Goal: Task Accomplishment & Management: Manage account settings

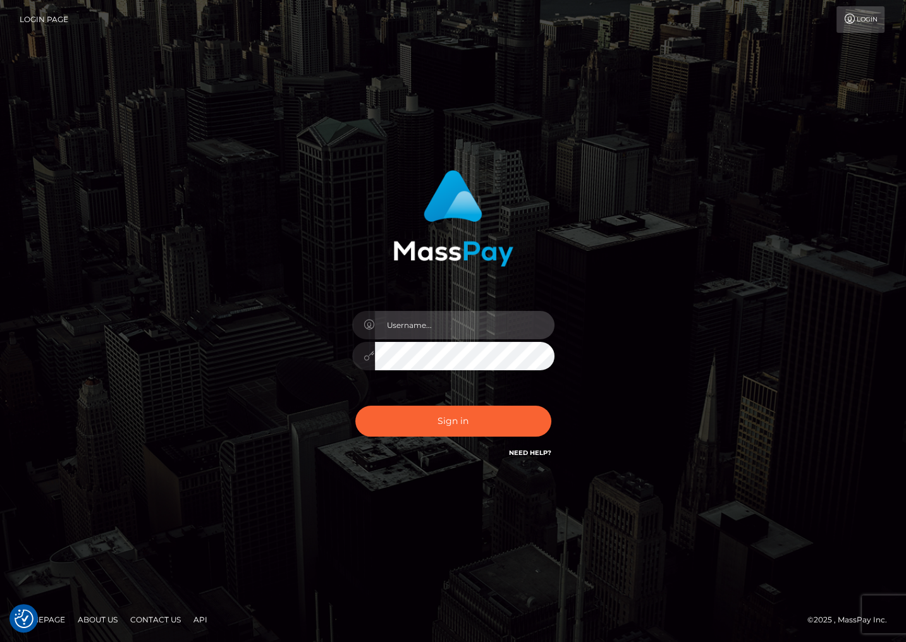
drag, startPoint x: 473, startPoint y: 326, endPoint x: 475, endPoint y: 318, distance: 8.6
click at [473, 326] on input "text" at bounding box center [464, 325] width 179 height 28
type input "christianc.xcite"
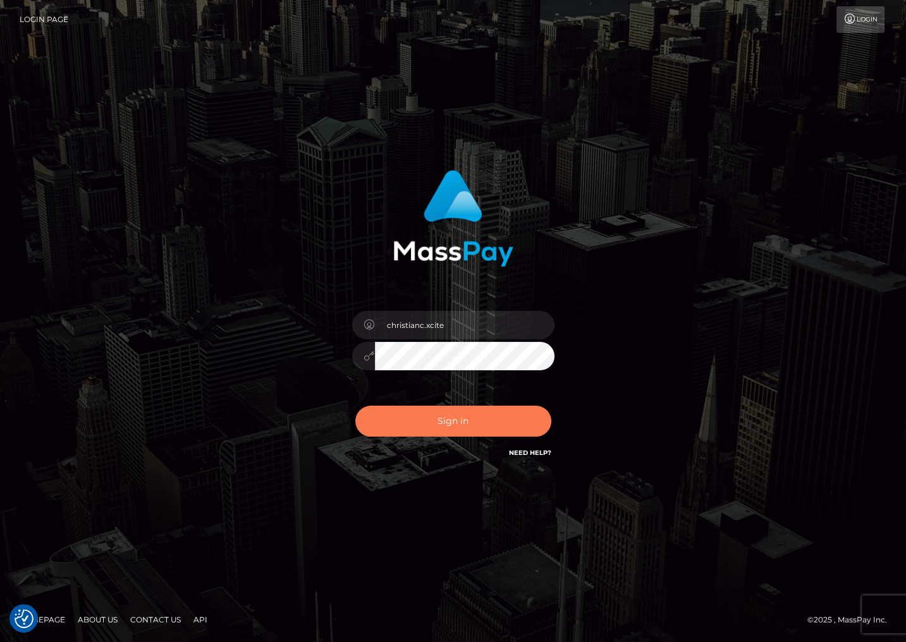
drag, startPoint x: 461, startPoint y: 420, endPoint x: 461, endPoint y: 432, distance: 12.7
click at [461, 420] on button "Sign in" at bounding box center [453, 421] width 196 height 31
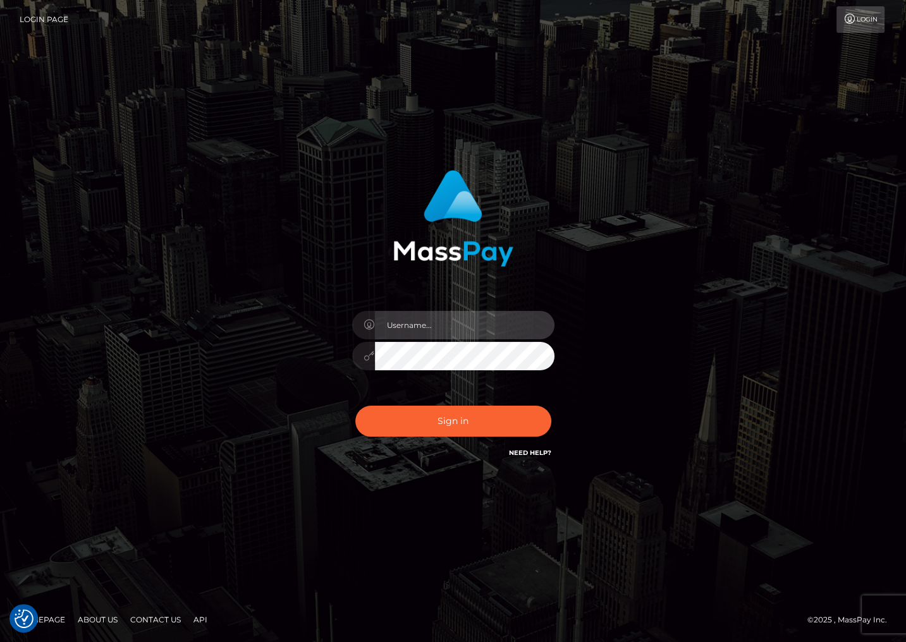
click at [423, 313] on input "text" at bounding box center [464, 325] width 179 height 28
type input "christianc.xcite"
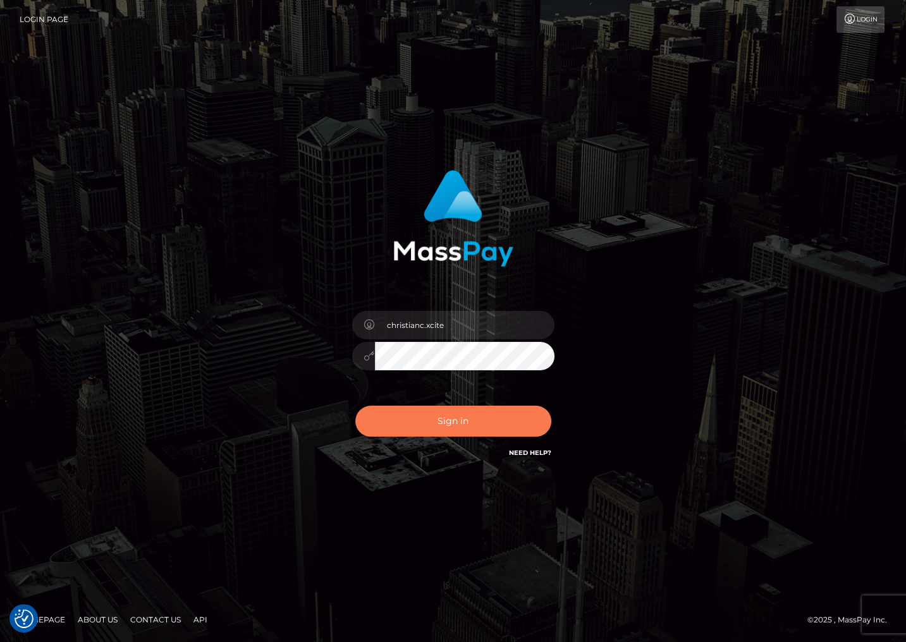
click at [467, 420] on button "Sign in" at bounding box center [453, 421] width 196 height 31
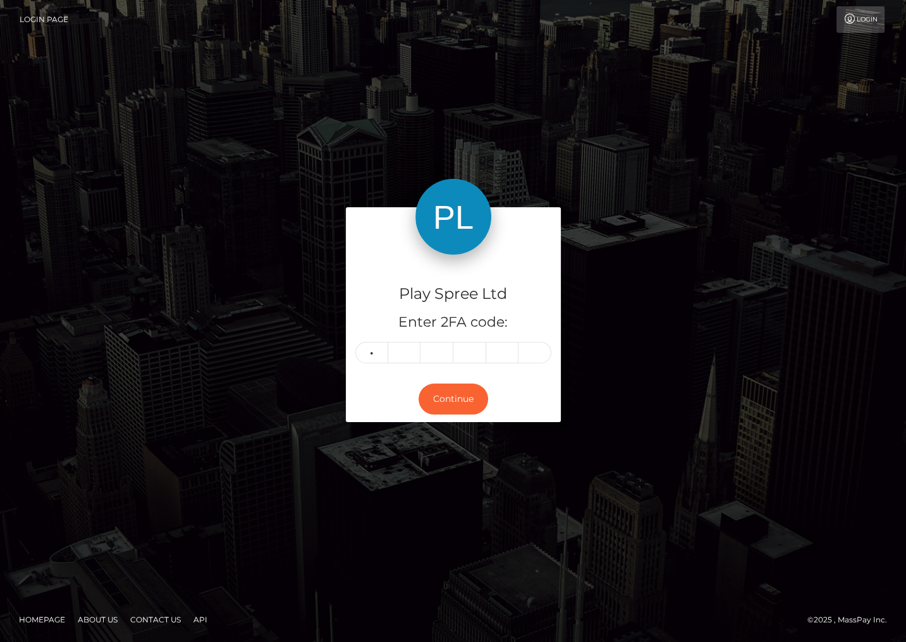
type input "4"
type input "5"
type input "9"
type input "3"
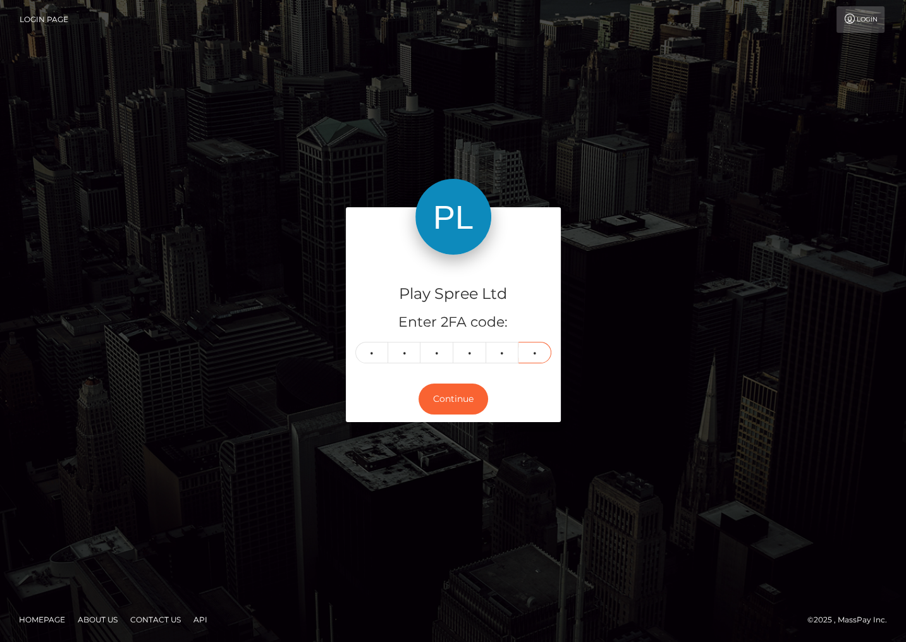
type input "4"
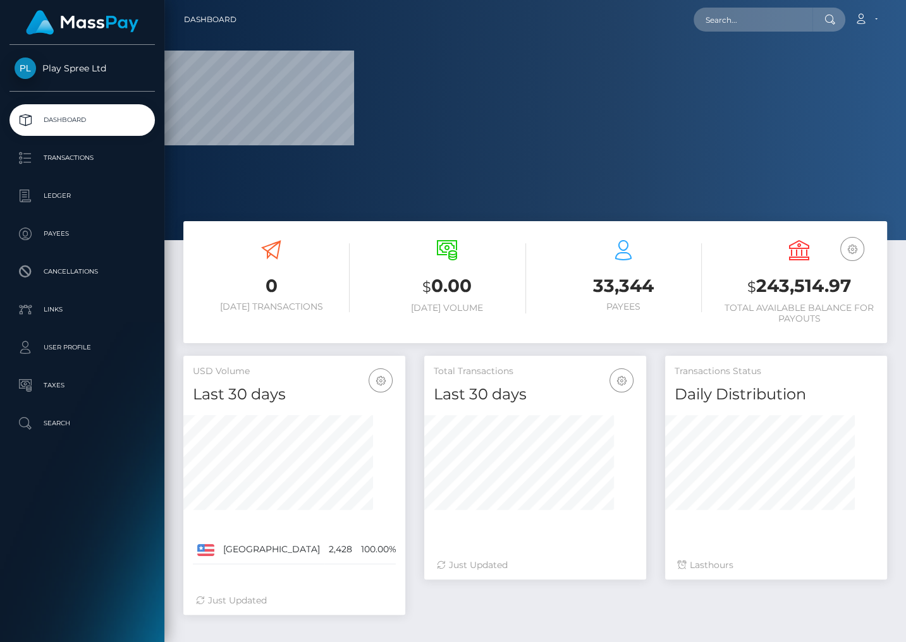
click at [797, 283] on h3 "$ 243,514.97" at bounding box center [798, 287] width 157 height 26
copy h3 "243,514.97"
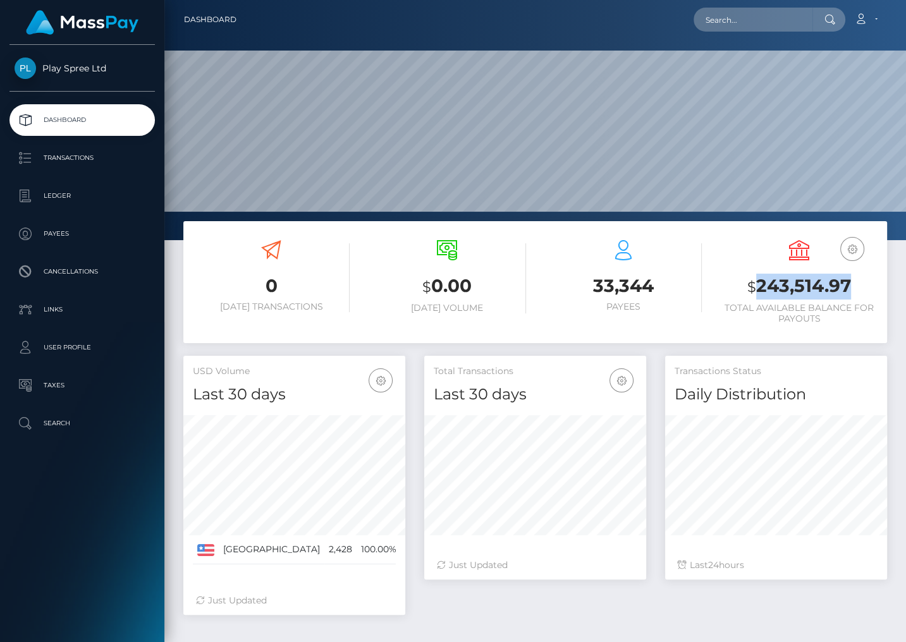
scroll to position [224, 221]
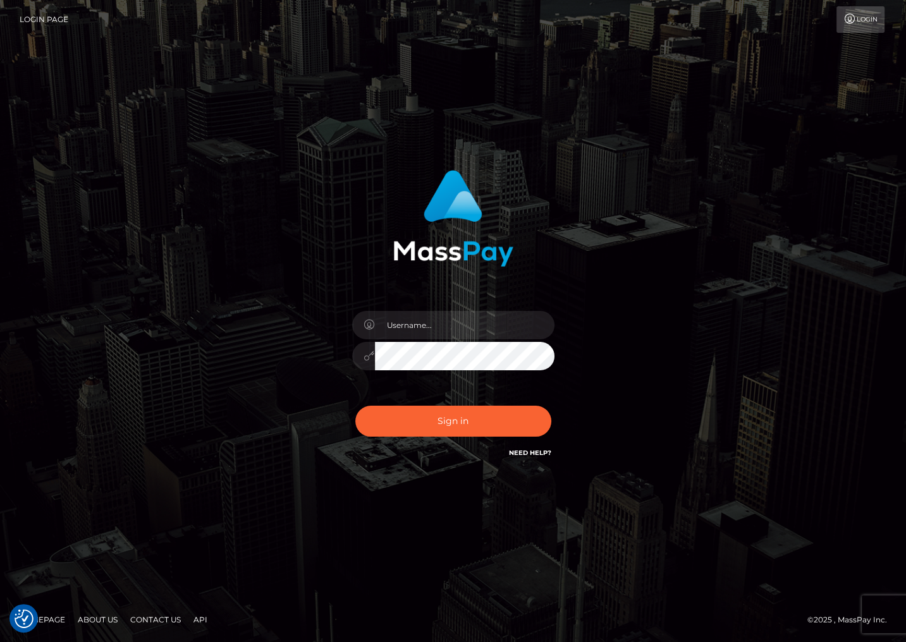
click at [753, 578] on div at bounding box center [453, 321] width 906 height 642
click at [832, 413] on div "Sign in" at bounding box center [453, 321] width 906 height 511
click at [823, 217] on div "Sign in" at bounding box center [453, 321] width 906 height 511
